Goal: Task Accomplishment & Management: Manage account settings

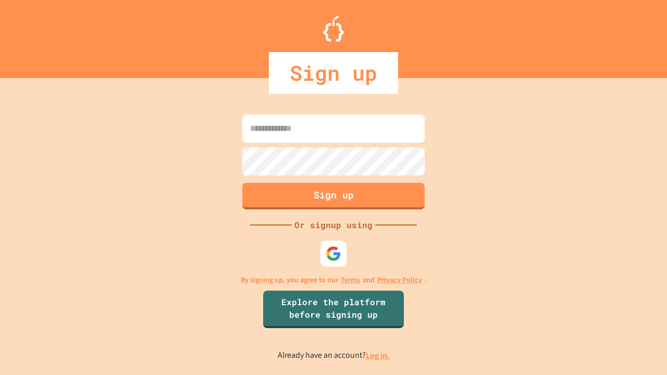
click at [378, 355] on link "Log in." at bounding box center [378, 355] width 24 height 11
